Goal: Transaction & Acquisition: Purchase product/service

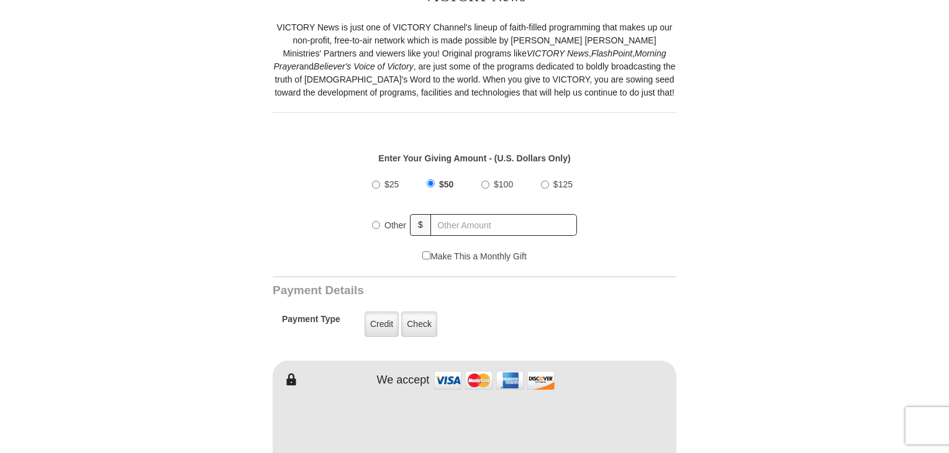
scroll to position [384, 0]
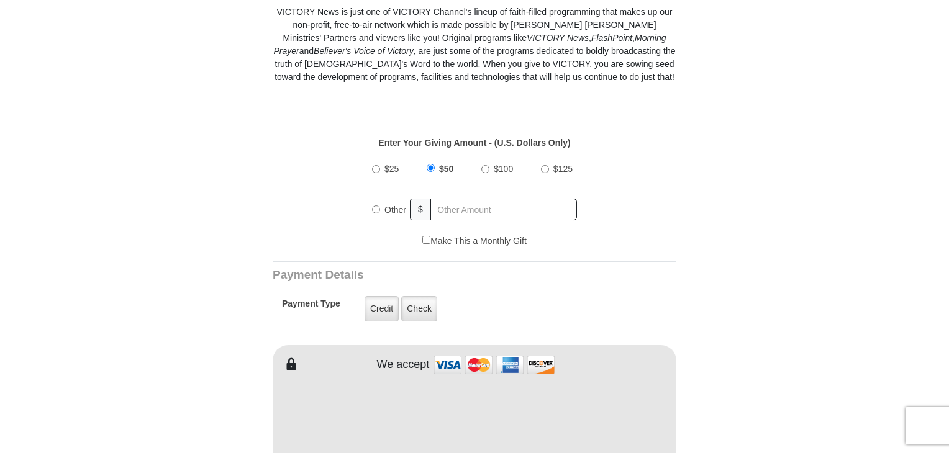
click at [374, 170] on input "$25" at bounding box center [376, 169] width 8 height 8
radio input "true"
click at [368, 319] on label "Credit" at bounding box center [382, 308] width 34 height 25
click at [0, 0] on input "Credit" at bounding box center [0, 0] width 0 height 0
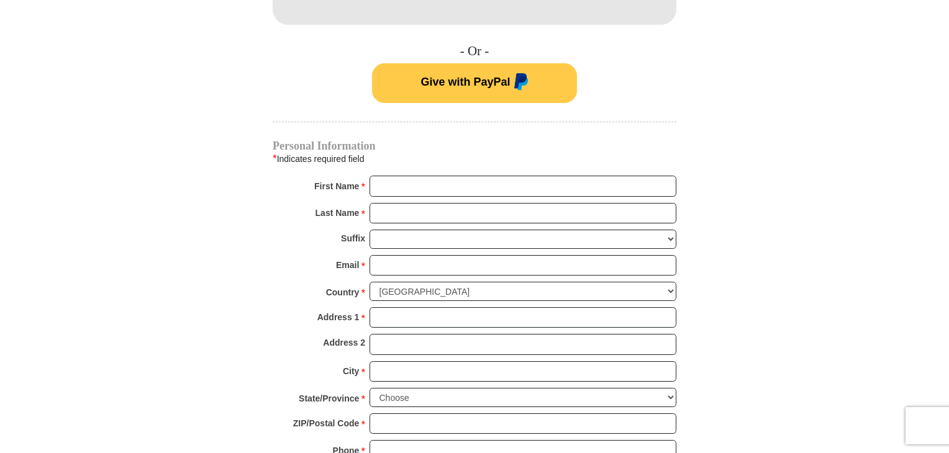
scroll to position [844, 0]
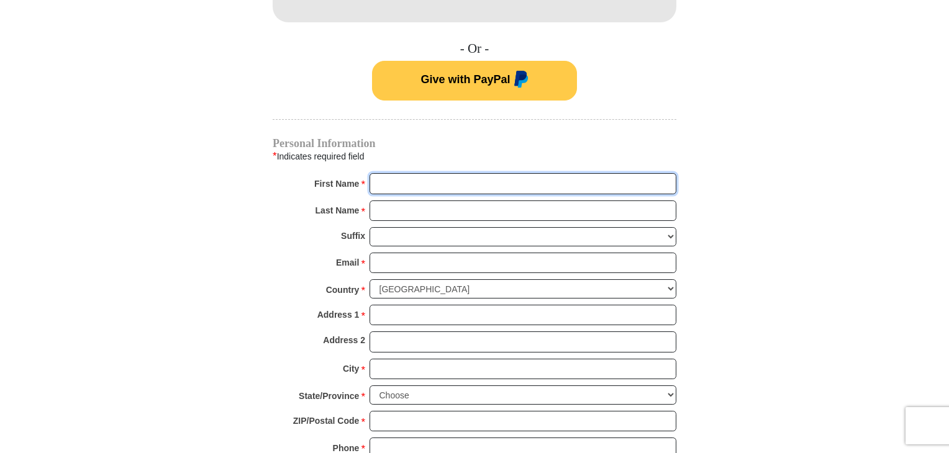
click at [390, 175] on input "First Name *" at bounding box center [523, 183] width 307 height 21
type input "Fay"
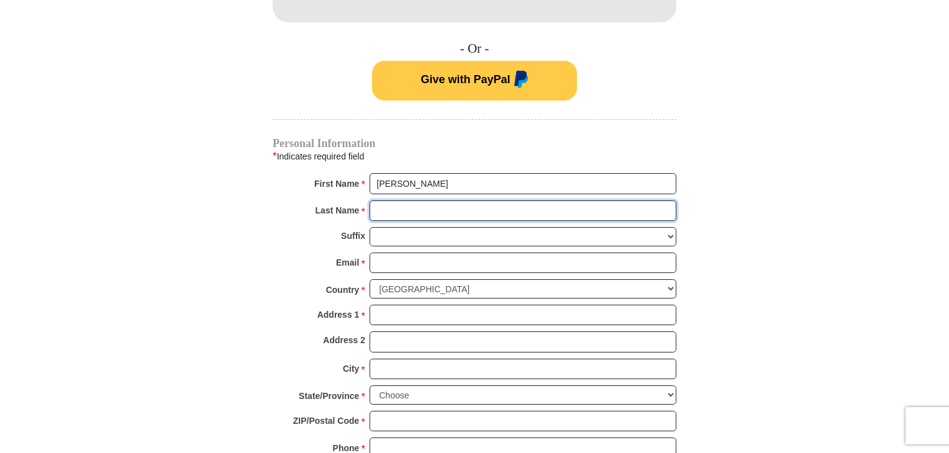
type input "White"
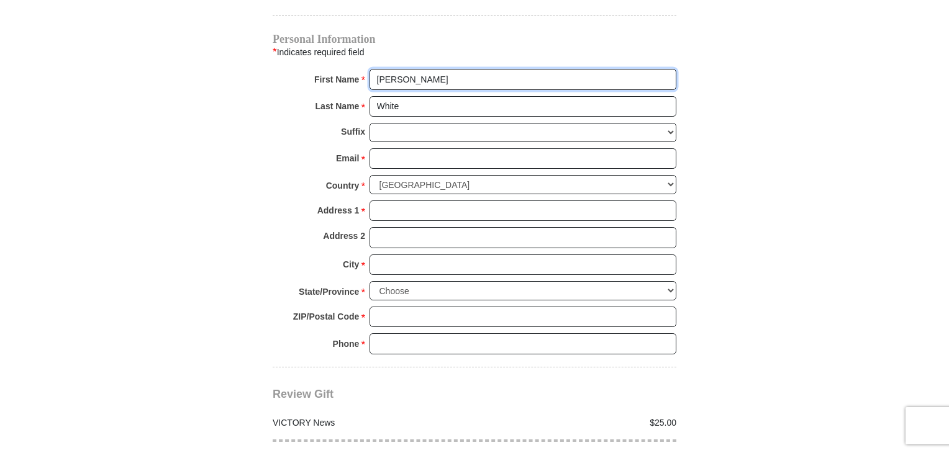
scroll to position [953, 0]
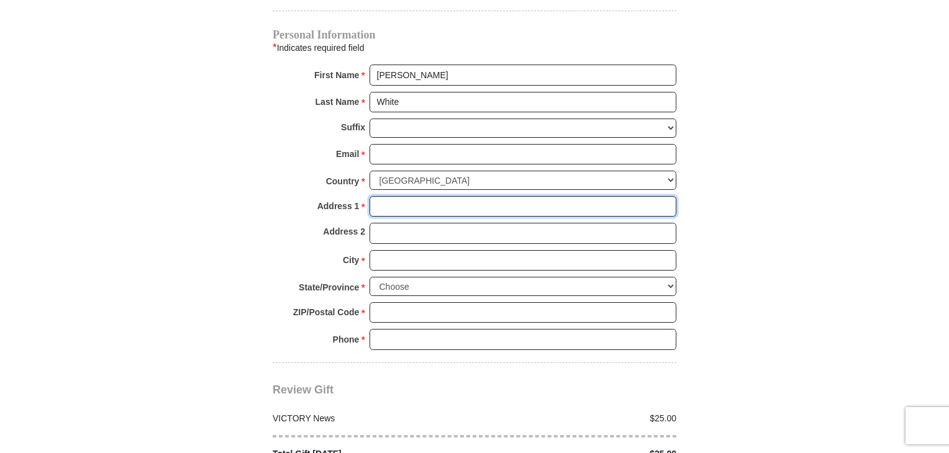
click at [375, 202] on input "Address 1 *" at bounding box center [523, 206] width 307 height 21
type input "1110 Bishopton Way"
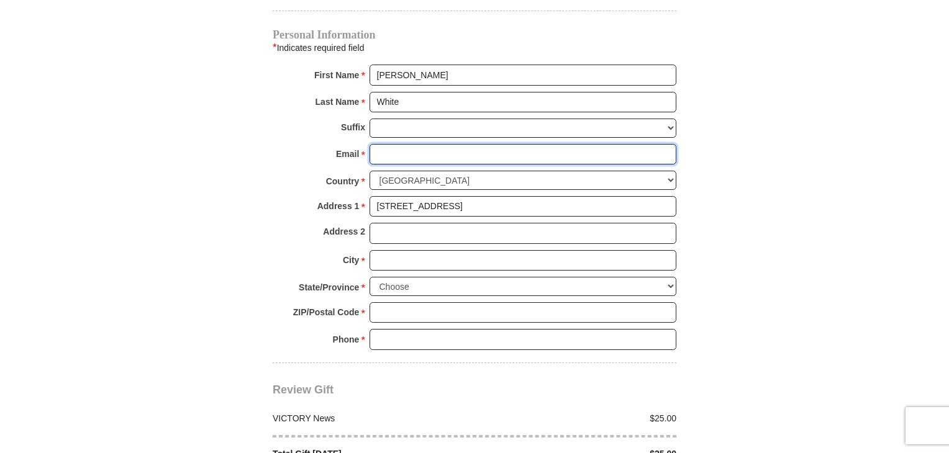
type input "twhite3152@gmail.com"
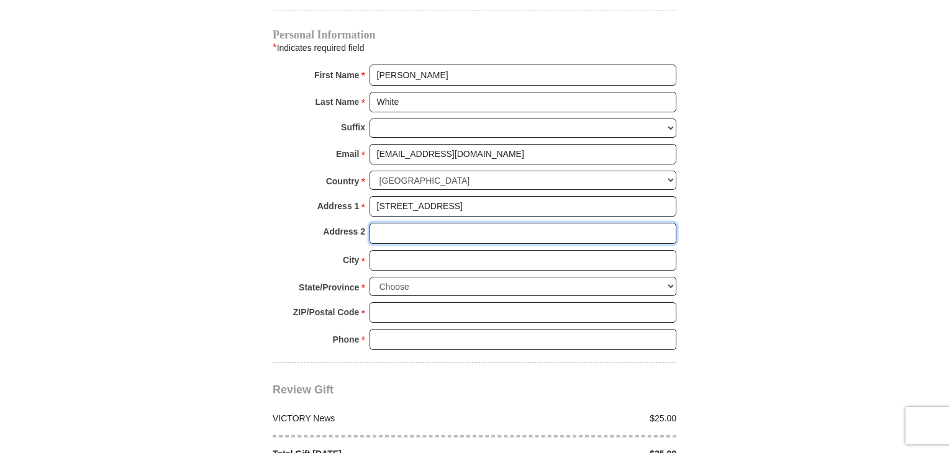
type input "Knightdale, NC 27545"
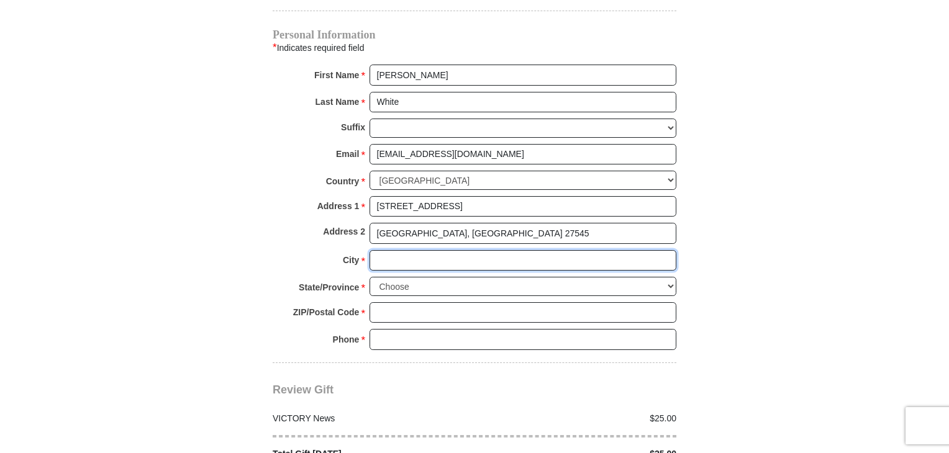
type input "Knightdale"
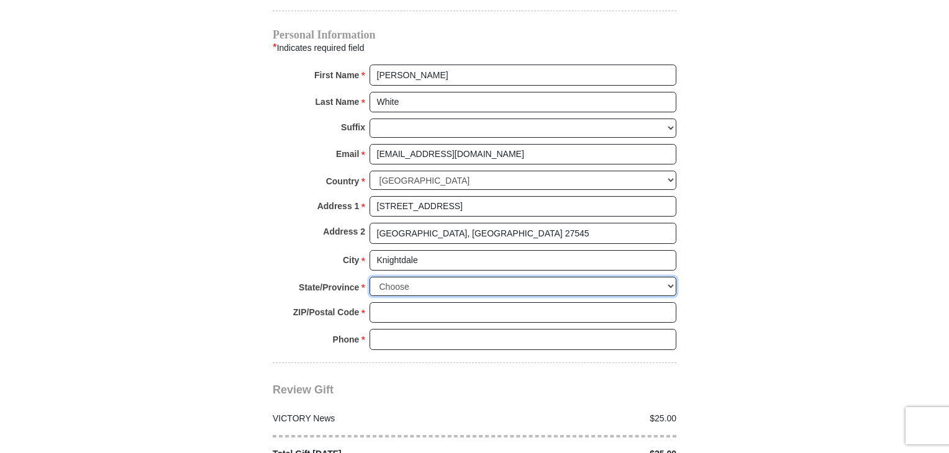
select select "NC"
type input "27545"
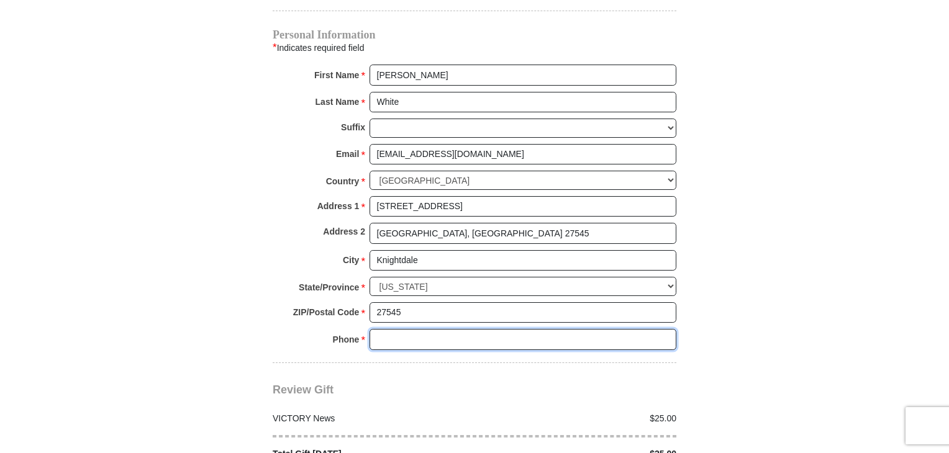
type input "9195235539"
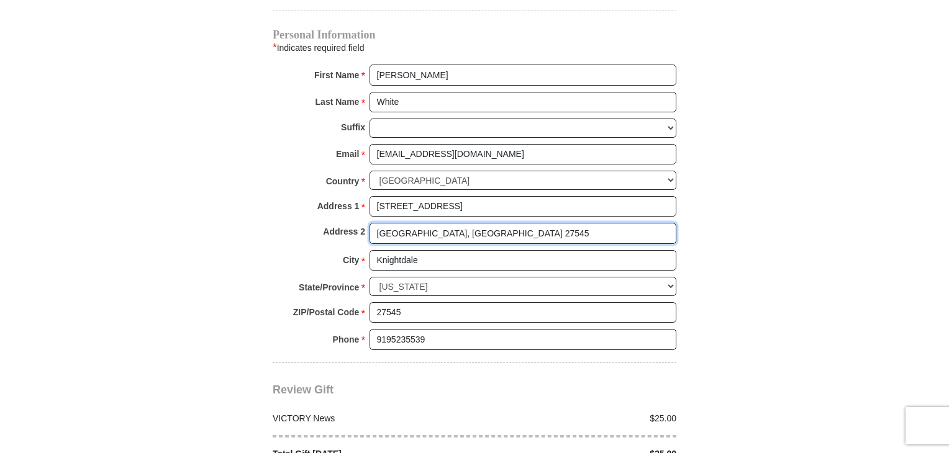
click at [482, 227] on input "Knightdale, NC 27545" at bounding box center [523, 233] width 307 height 21
type input "K"
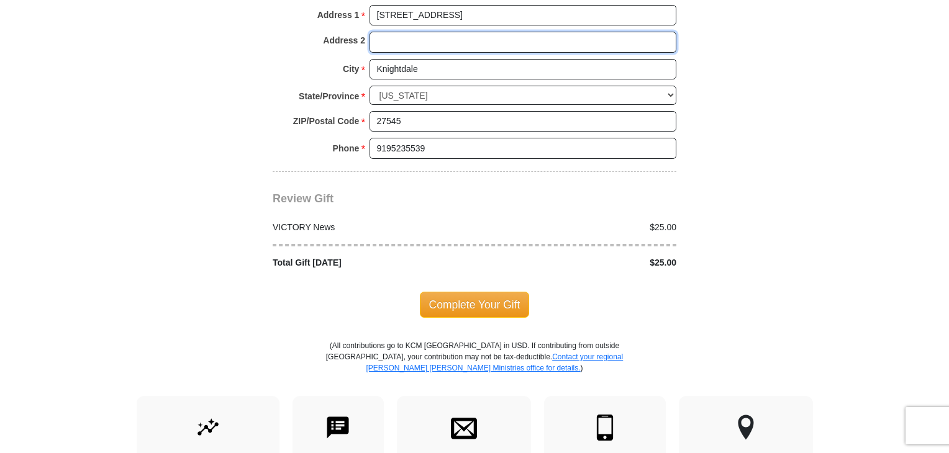
scroll to position [1145, 0]
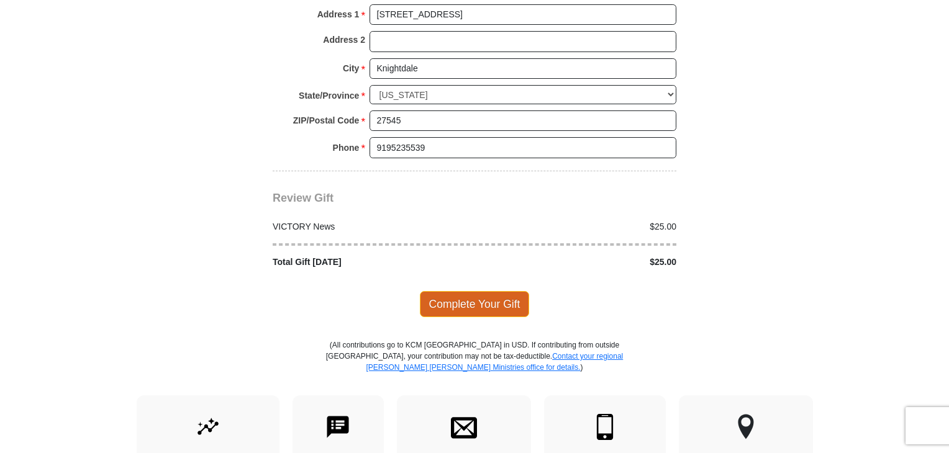
click at [482, 305] on span "Complete Your Gift" at bounding box center [475, 304] width 110 height 26
